Goal: Contribute content

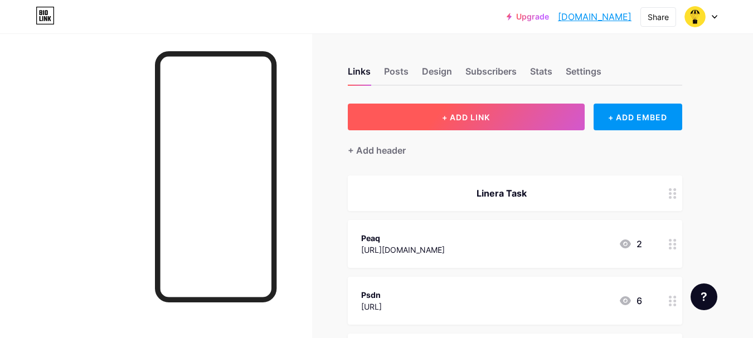
click at [479, 116] on span "+ ADD LINK" at bounding box center [466, 117] width 48 height 9
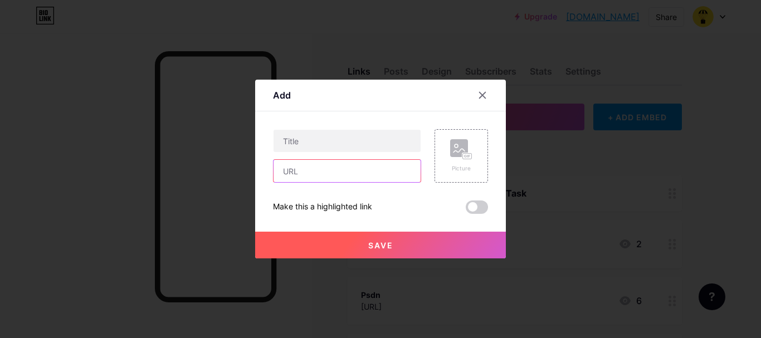
click at [312, 165] on input "text" at bounding box center [347, 171] width 147 height 22
paste input "Gmonad guys"
click at [333, 171] on input "Gmonad guys" at bounding box center [347, 171] width 147 height 22
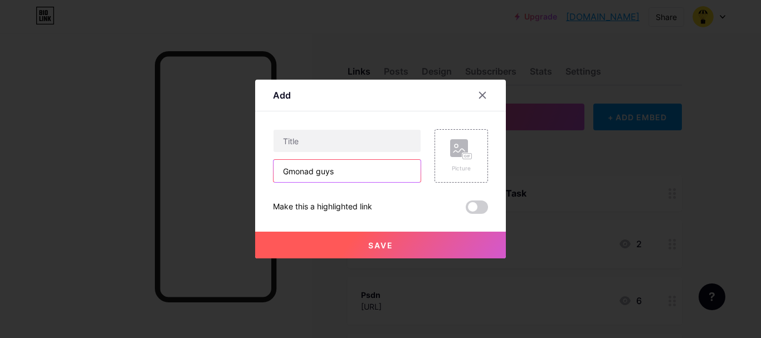
paste input "[URL][DOMAIN_NAME]"
type input "[URL][DOMAIN_NAME]"
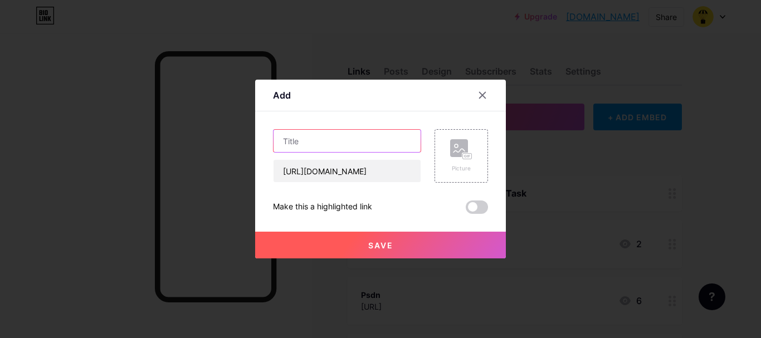
click at [352, 144] on input "text" at bounding box center [347, 141] width 147 height 22
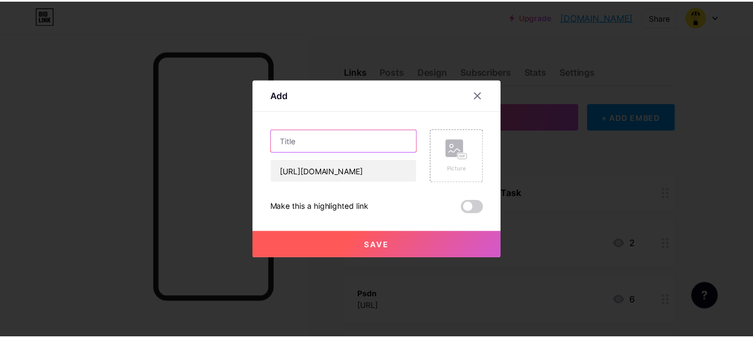
scroll to position [0, 0]
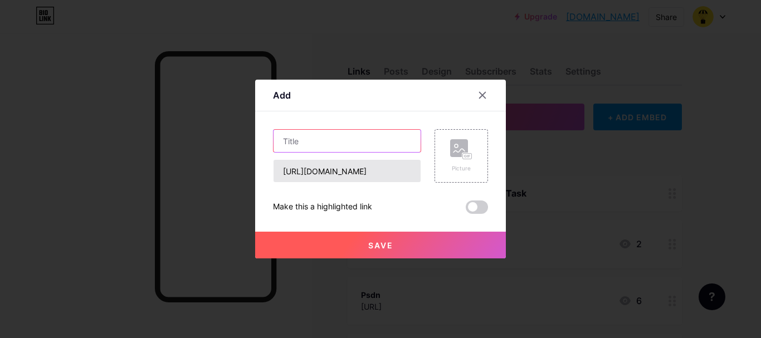
paste input "Step into the Irysverse"
drag, startPoint x: 331, startPoint y: 141, endPoint x: 263, endPoint y: 141, distance: 68.0
click at [263, 141] on div "Add Content YouTube Play YouTube video without leaving your page. ADD Vimeo Pla…" at bounding box center [380, 169] width 251 height 179
click at [347, 144] on input "Step into the Irysverse" at bounding box center [347, 141] width 147 height 22
click at [357, 142] on input "Step into the Irysverse" at bounding box center [347, 141] width 147 height 22
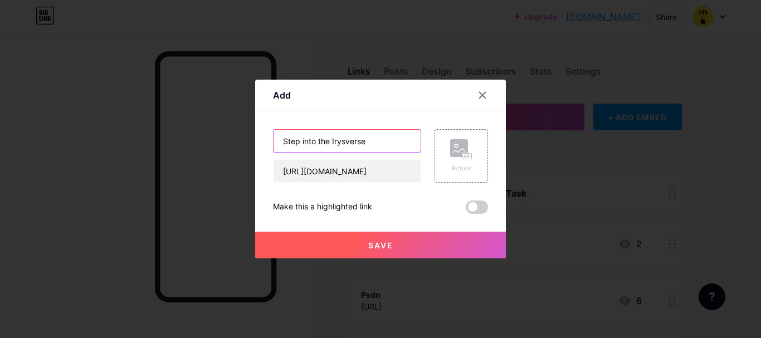
click at [357, 142] on input "Step into the Irysverse" at bounding box center [347, 141] width 147 height 22
click at [330, 140] on input "Step into the Irysverse" at bounding box center [347, 141] width 147 height 22
type input "Irys"
drag, startPoint x: 386, startPoint y: 246, endPoint x: 403, endPoint y: 201, distance: 48.9
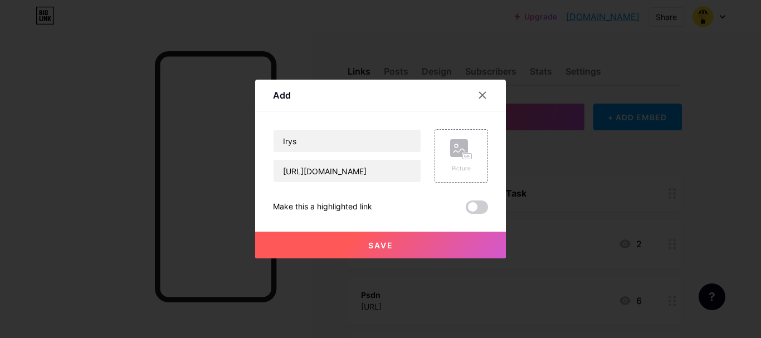
click at [403, 201] on div "Irys [URL][DOMAIN_NAME] Picture Make this a highlighted link Save" at bounding box center [380, 171] width 215 height 85
click at [329, 148] on input "Irys" at bounding box center [347, 141] width 147 height 22
click at [288, 142] on input "Irys" at bounding box center [347, 141] width 147 height 22
drag, startPoint x: 285, startPoint y: 142, endPoint x: 316, endPoint y: 137, distance: 31.6
click at [316, 137] on input "Irys" at bounding box center [347, 141] width 147 height 22
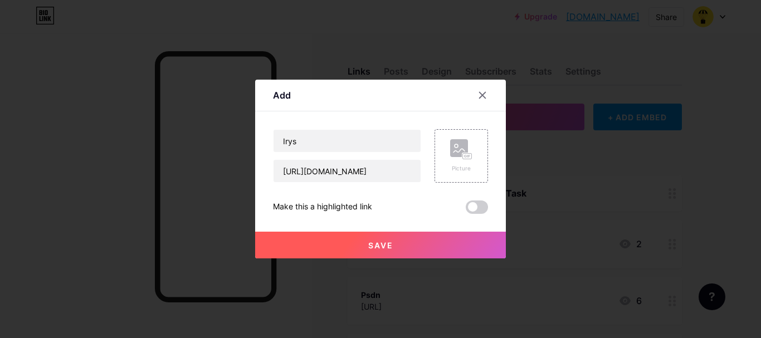
click at [415, 250] on button "Save" at bounding box center [380, 245] width 251 height 27
